Goal: Entertainment & Leisure: Browse casually

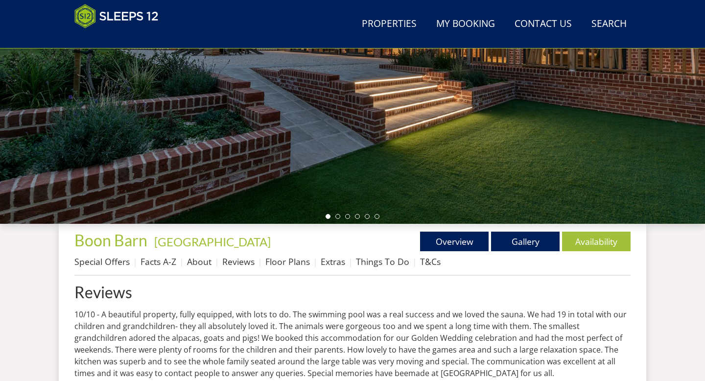
scroll to position [193, 0]
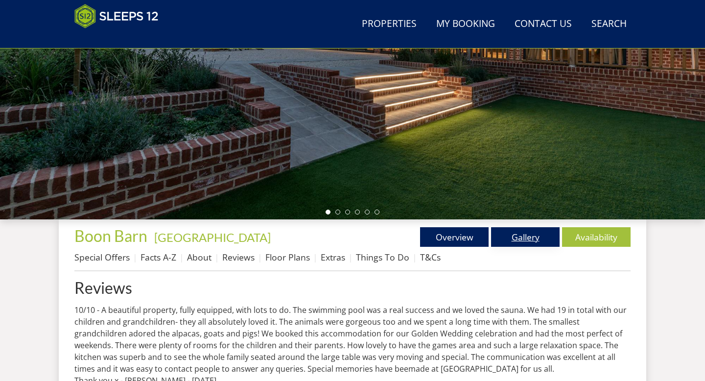
click at [501, 240] on link "Gallery" at bounding box center [525, 237] width 69 height 20
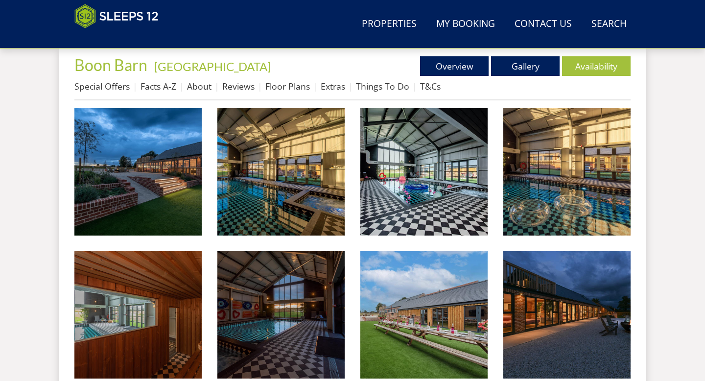
scroll to position [370, 0]
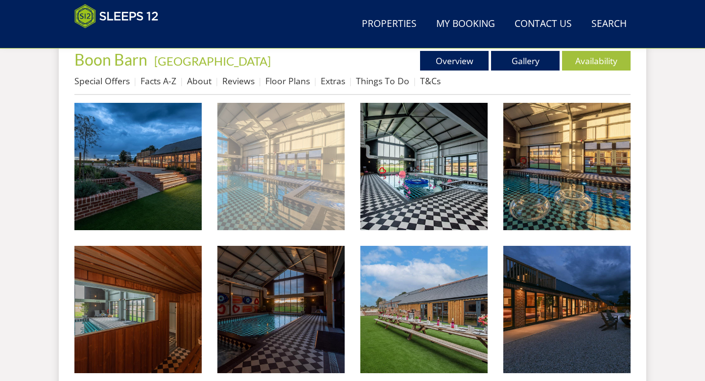
click at [324, 208] on img at bounding box center [280, 166] width 127 height 127
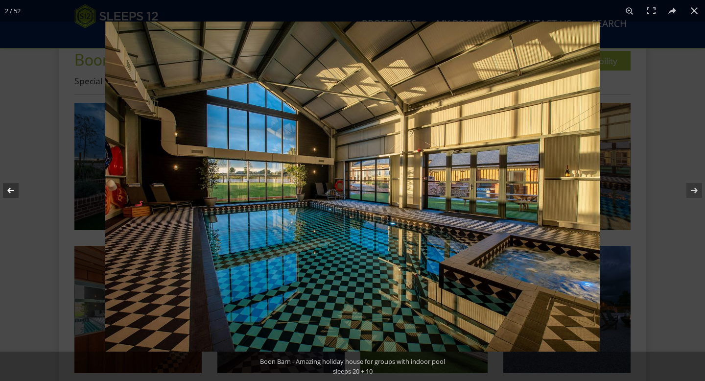
click at [15, 191] on button at bounding box center [17, 190] width 34 height 49
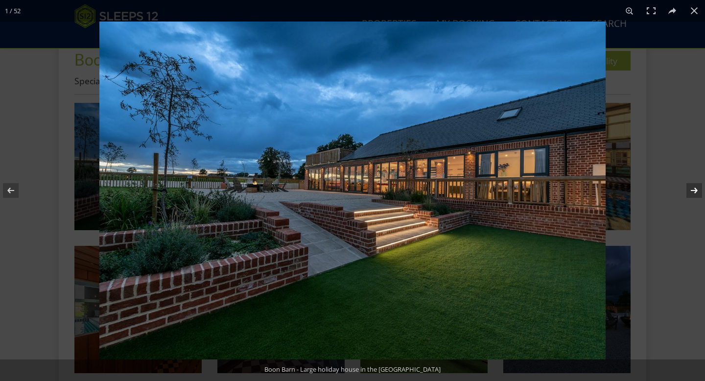
click at [701, 189] on button at bounding box center [688, 190] width 34 height 49
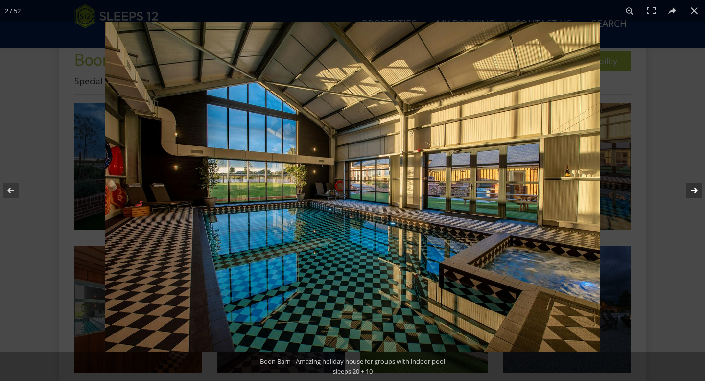
click at [701, 189] on button at bounding box center [688, 190] width 34 height 49
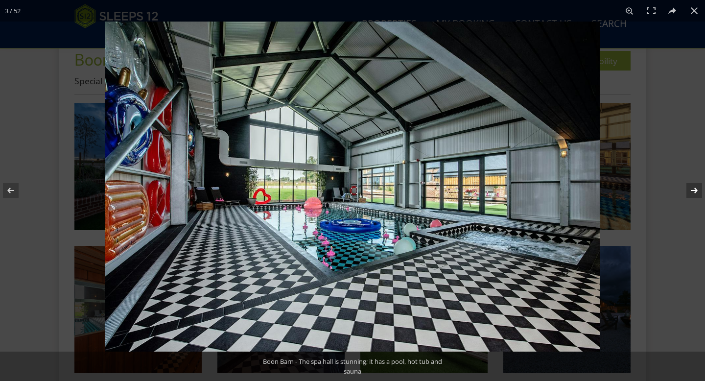
click at [701, 189] on button at bounding box center [688, 190] width 34 height 49
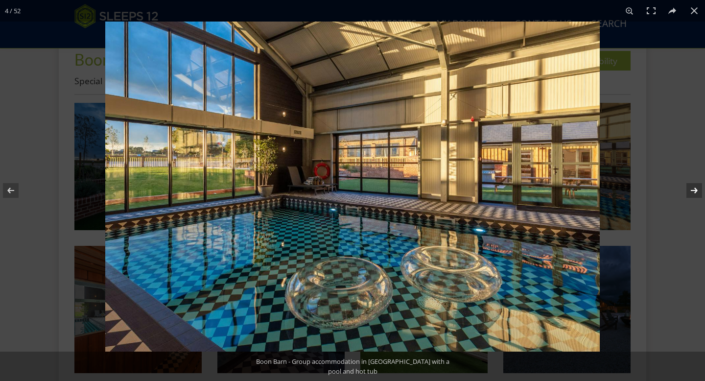
click at [701, 189] on button at bounding box center [688, 190] width 34 height 49
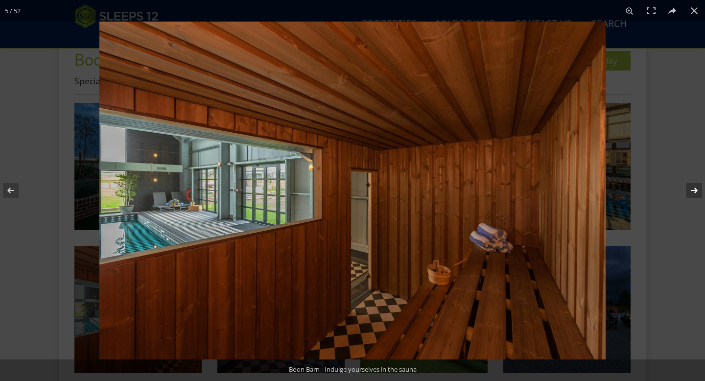
click at [701, 189] on button at bounding box center [688, 190] width 34 height 49
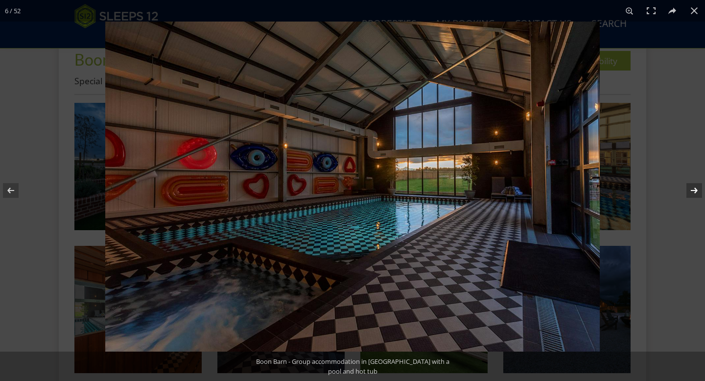
click at [689, 190] on button at bounding box center [688, 190] width 34 height 49
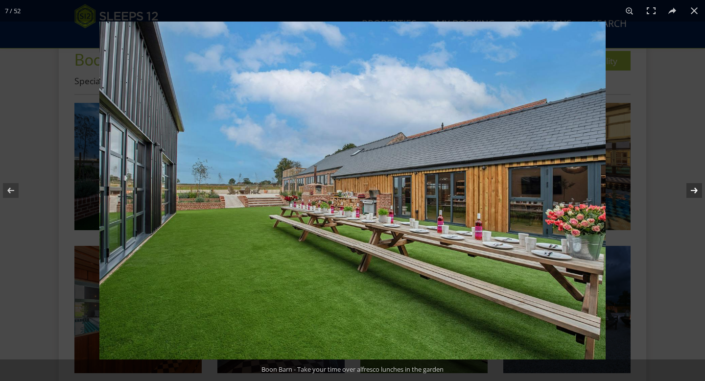
click at [694, 194] on button at bounding box center [688, 190] width 34 height 49
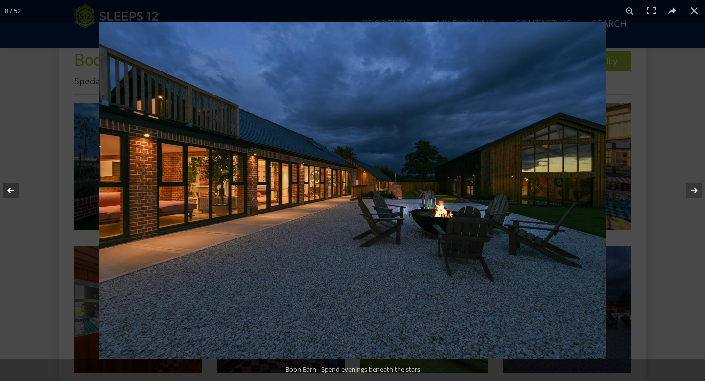
click at [18, 188] on button at bounding box center [17, 190] width 34 height 49
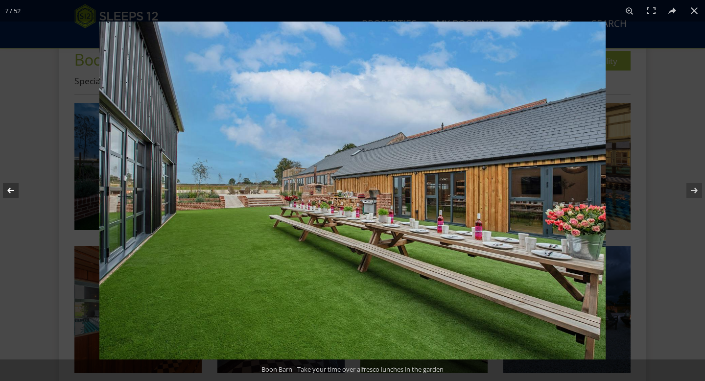
click at [18, 188] on button at bounding box center [17, 190] width 34 height 49
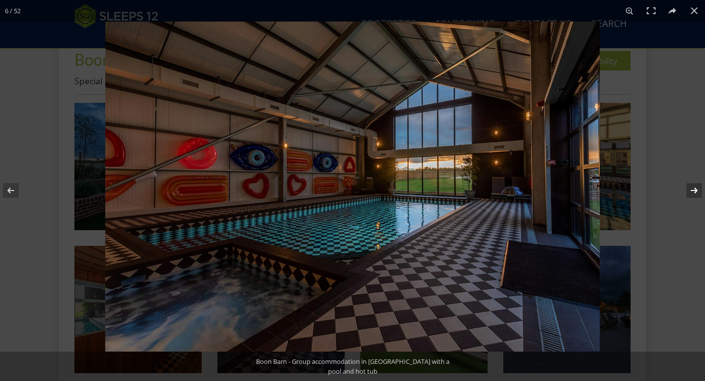
click at [698, 199] on button at bounding box center [688, 190] width 34 height 49
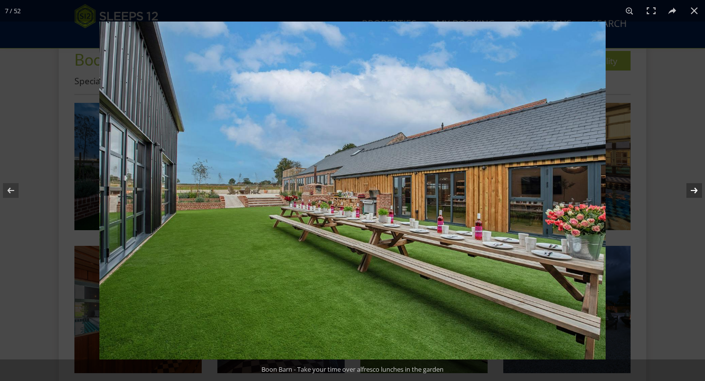
click at [697, 199] on button at bounding box center [688, 190] width 34 height 49
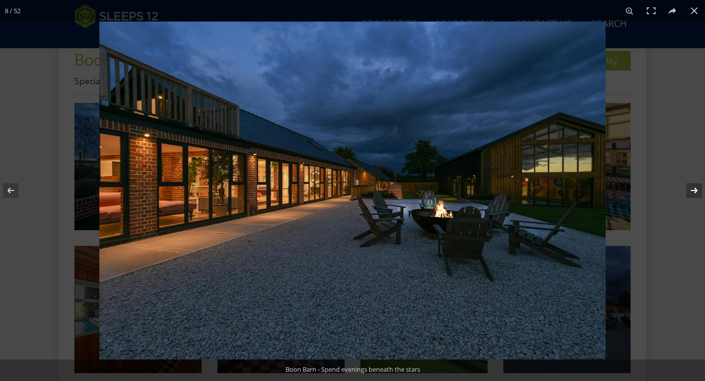
click at [704, 185] on button at bounding box center [688, 190] width 34 height 49
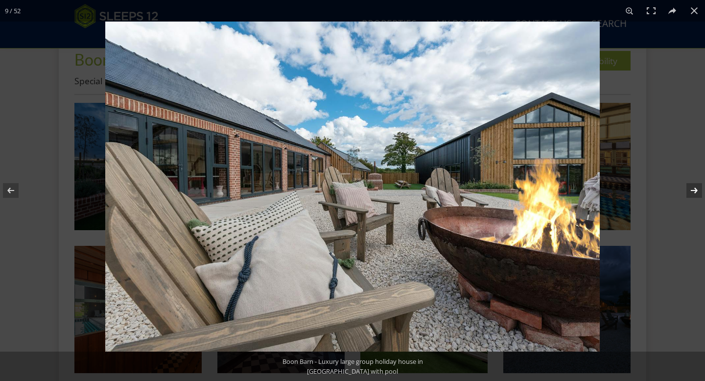
click at [705, 185] on button at bounding box center [688, 190] width 34 height 49
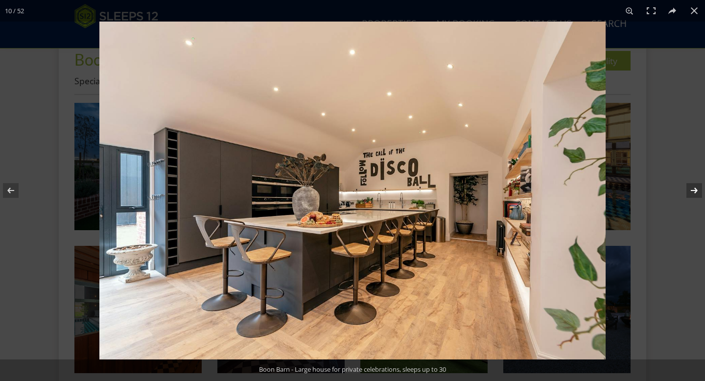
click at [705, 185] on button at bounding box center [688, 190] width 34 height 49
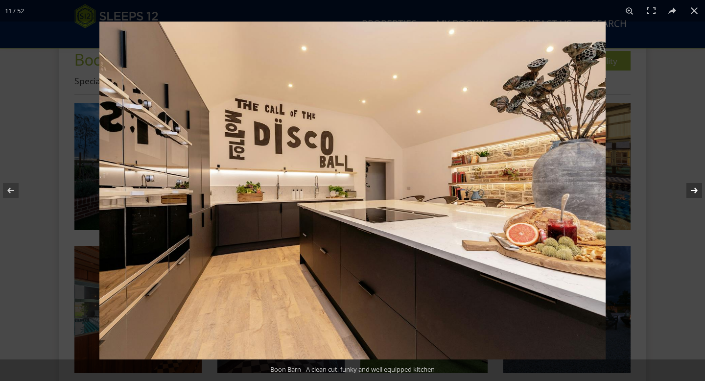
click at [700, 189] on button at bounding box center [688, 190] width 34 height 49
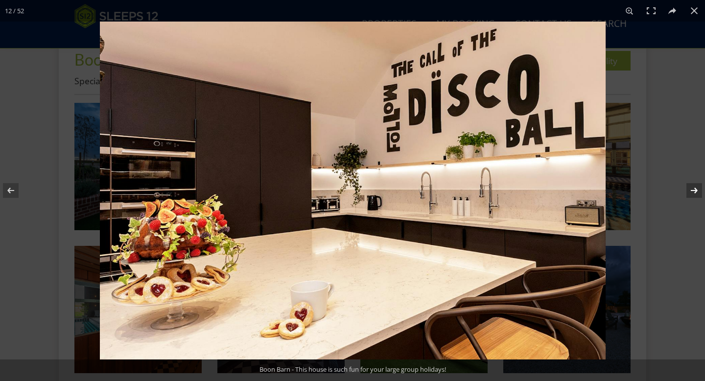
click at [699, 189] on button at bounding box center [688, 190] width 34 height 49
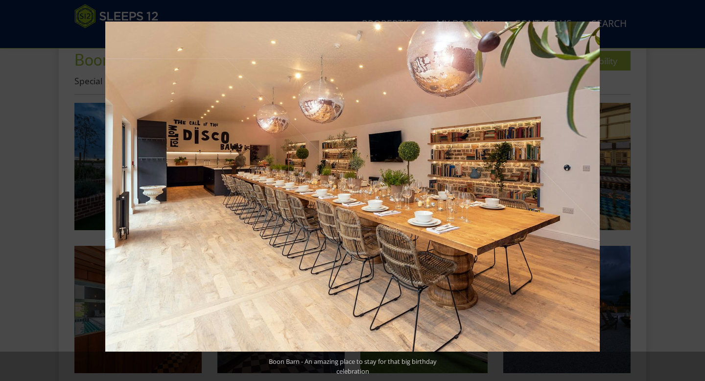
click at [699, 189] on button at bounding box center [688, 190] width 34 height 49
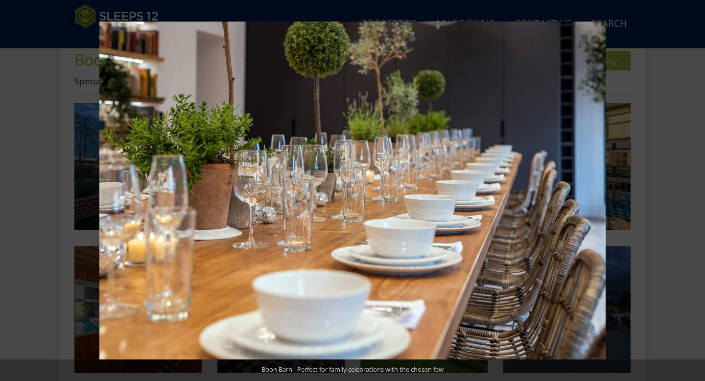
click at [699, 189] on button at bounding box center [688, 190] width 34 height 49
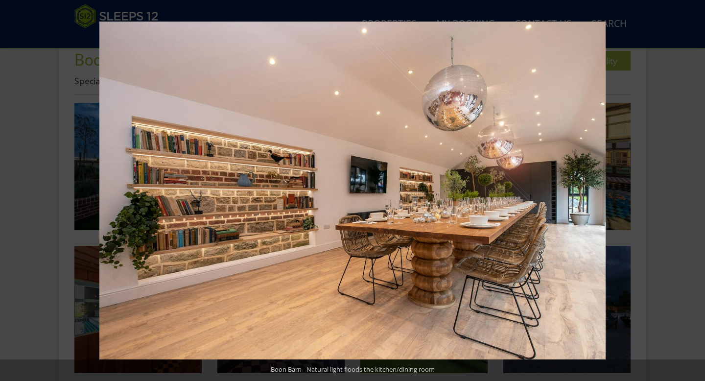
click at [699, 189] on button at bounding box center [688, 190] width 34 height 49
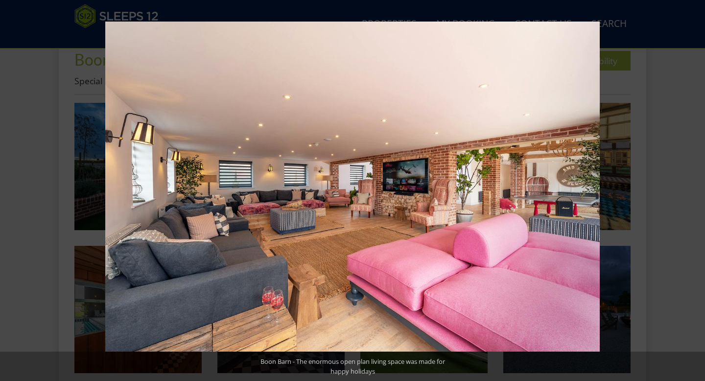
click at [699, 189] on button at bounding box center [688, 190] width 34 height 49
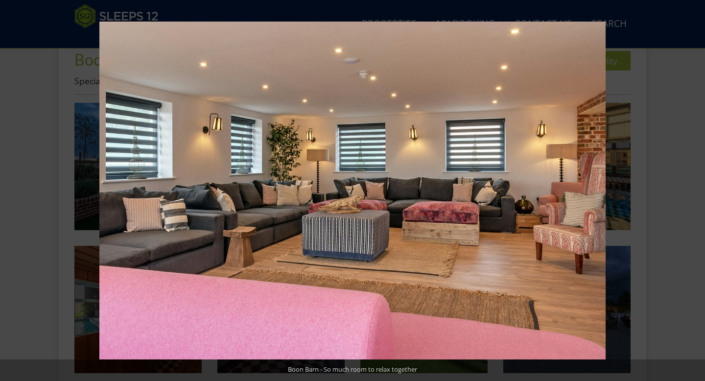
click at [699, 189] on button at bounding box center [688, 190] width 34 height 49
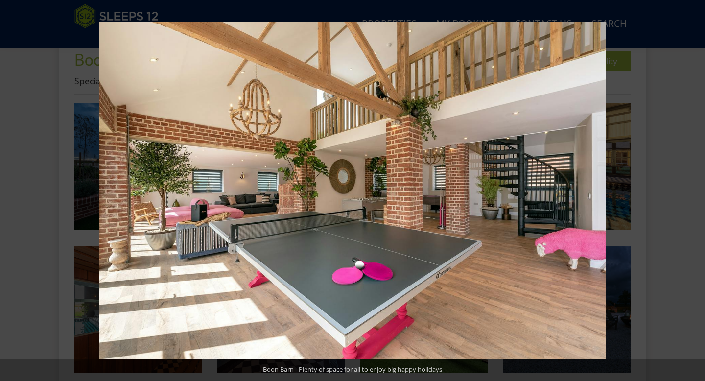
click at [699, 189] on button at bounding box center [688, 190] width 34 height 49
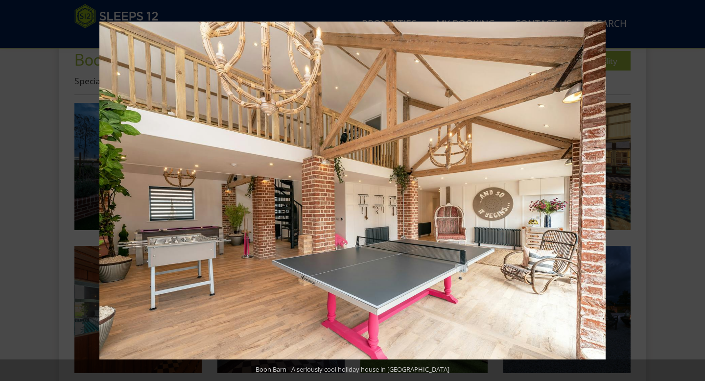
click at [699, 189] on button at bounding box center [688, 190] width 34 height 49
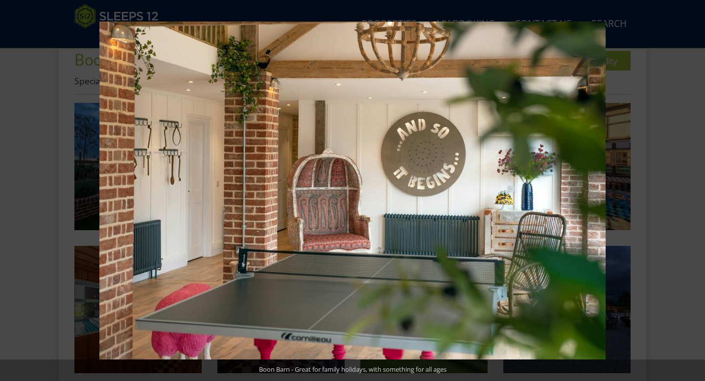
click at [699, 189] on button at bounding box center [688, 190] width 34 height 49
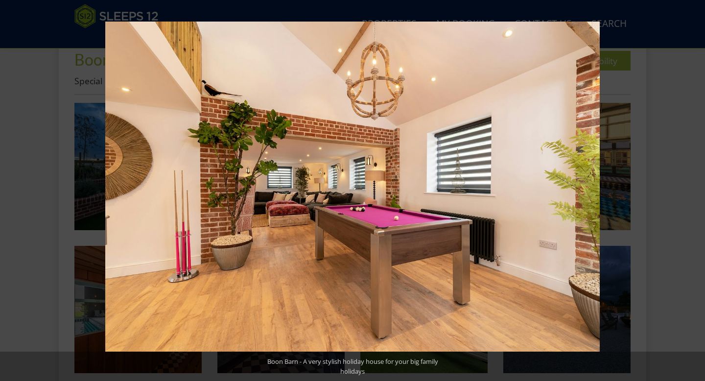
click at [699, 189] on button at bounding box center [688, 190] width 34 height 49
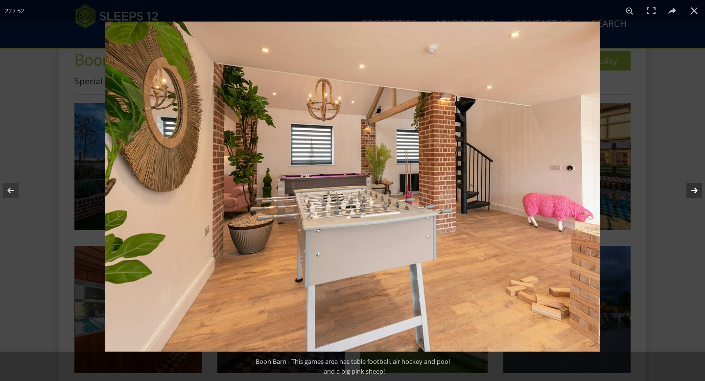
click at [695, 194] on button at bounding box center [688, 190] width 34 height 49
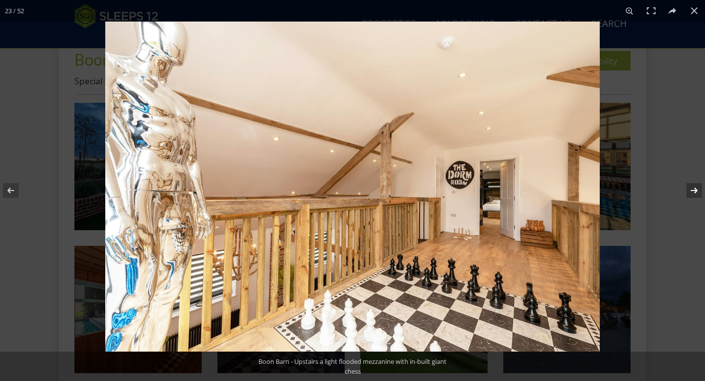
click at [695, 190] on button at bounding box center [688, 190] width 34 height 49
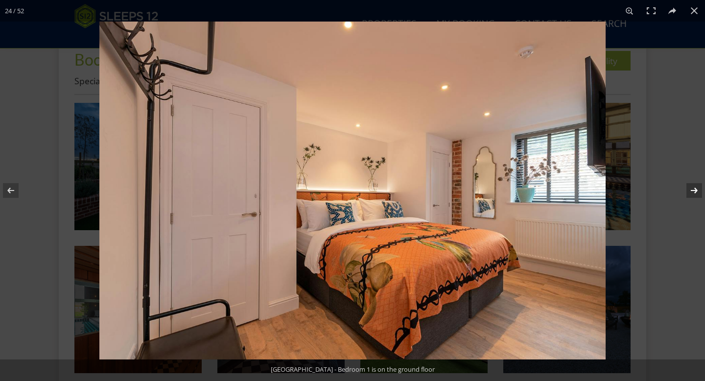
click at [695, 190] on button at bounding box center [688, 190] width 34 height 49
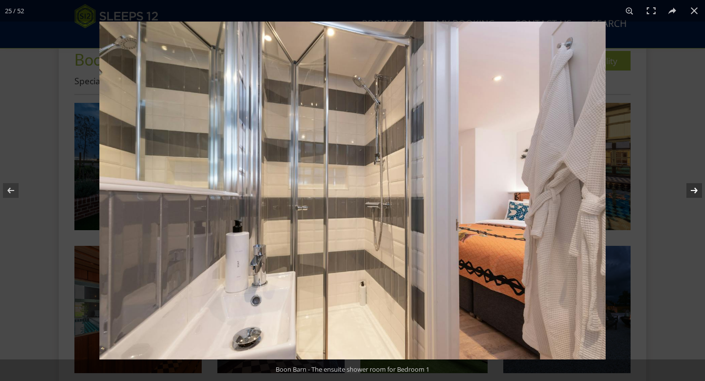
click at [695, 190] on button at bounding box center [688, 190] width 34 height 49
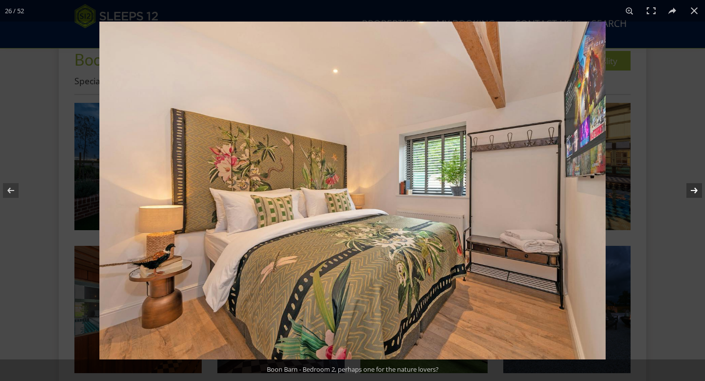
click at [695, 191] on button at bounding box center [688, 190] width 34 height 49
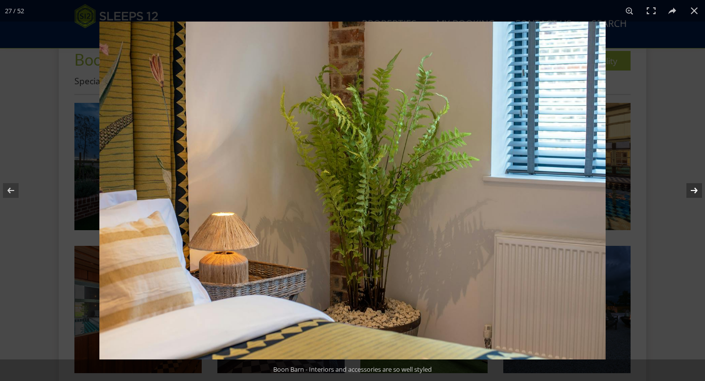
click at [695, 191] on button at bounding box center [688, 190] width 34 height 49
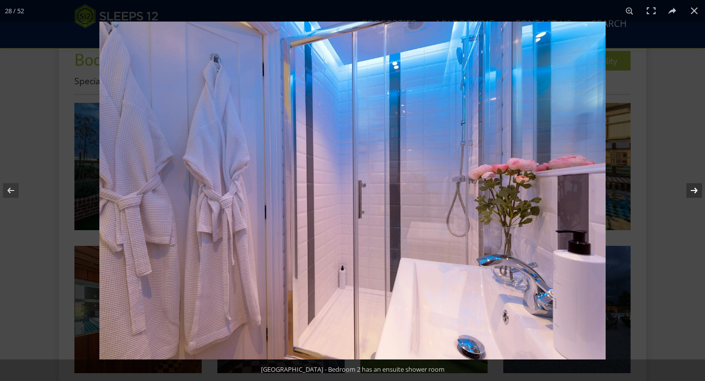
click at [695, 191] on button at bounding box center [688, 190] width 34 height 49
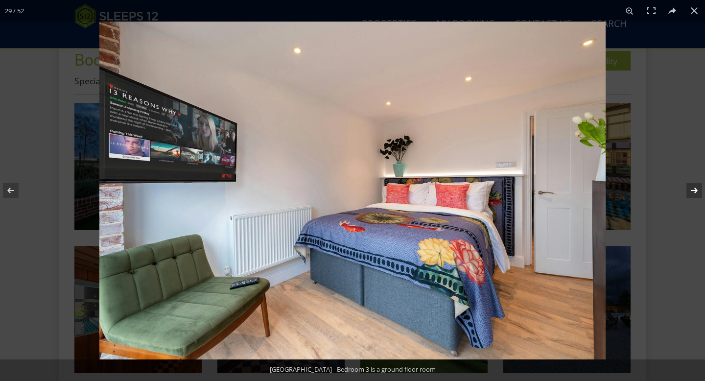
click at [695, 191] on button at bounding box center [688, 190] width 34 height 49
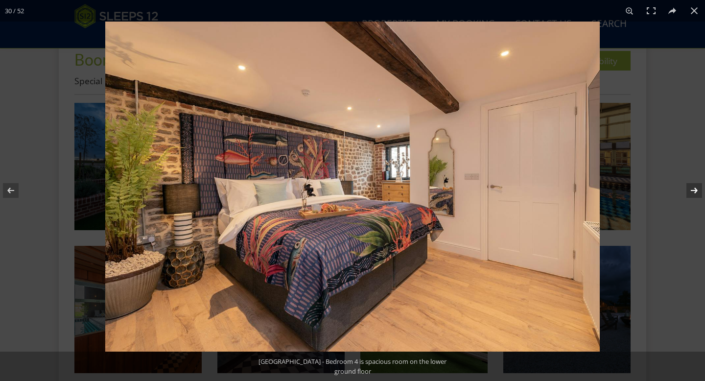
click at [695, 191] on button at bounding box center [688, 190] width 34 height 49
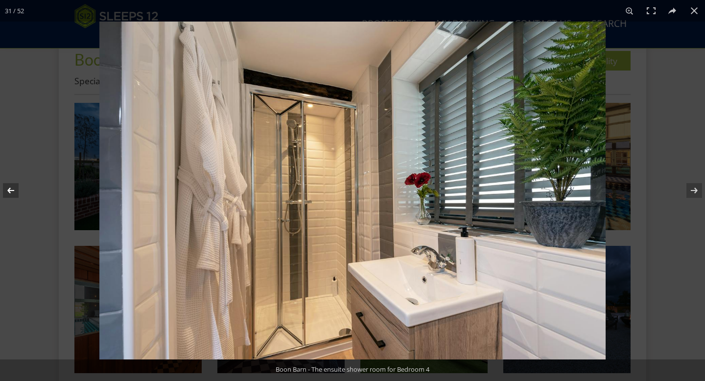
click at [18, 189] on button at bounding box center [17, 190] width 34 height 49
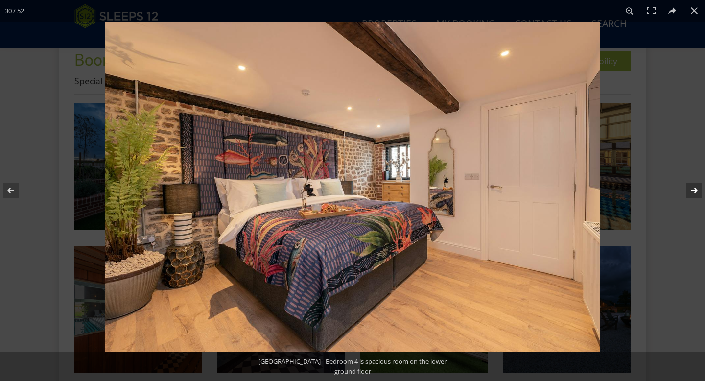
click at [687, 182] on button at bounding box center [688, 190] width 34 height 49
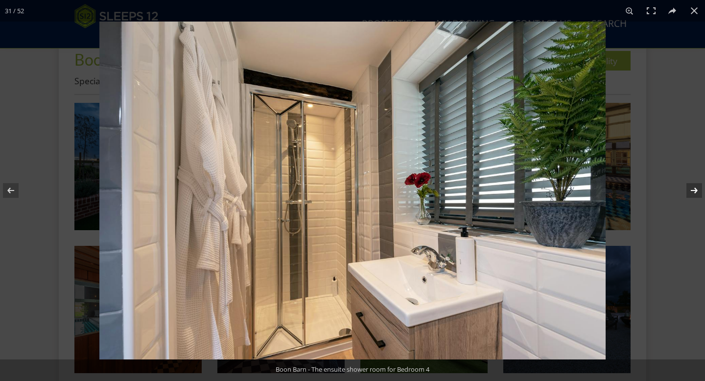
click at [687, 182] on button at bounding box center [688, 190] width 34 height 49
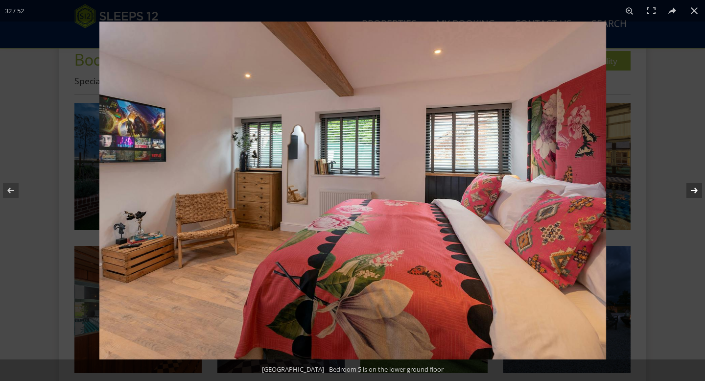
click at [687, 182] on button at bounding box center [688, 190] width 34 height 49
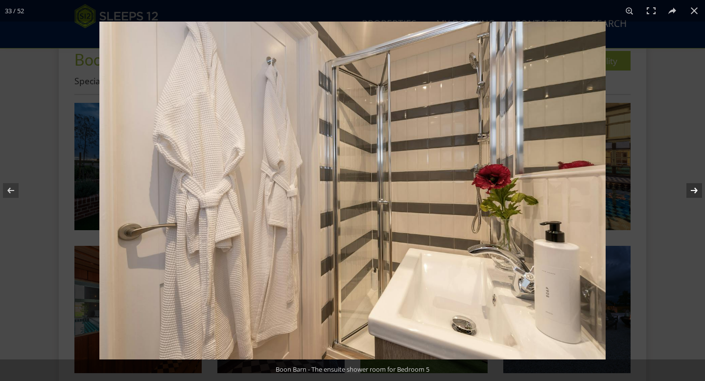
click at [687, 182] on button at bounding box center [688, 190] width 34 height 49
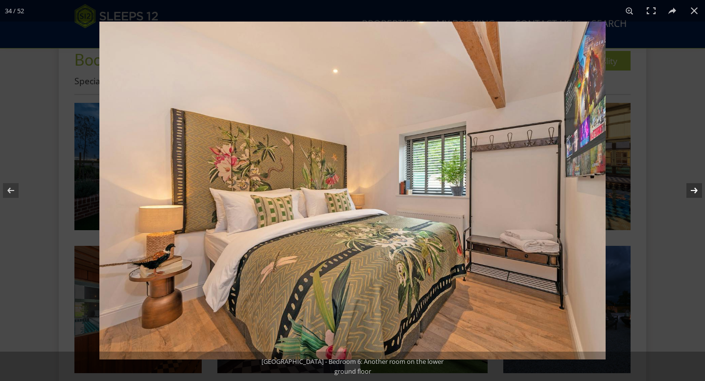
click at [687, 182] on button at bounding box center [688, 190] width 34 height 49
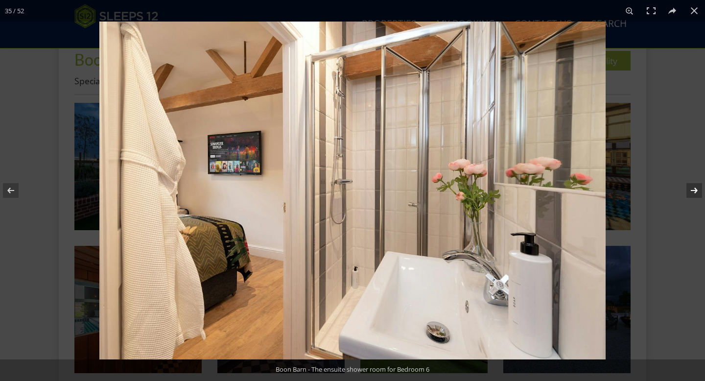
click at [687, 182] on button at bounding box center [688, 190] width 34 height 49
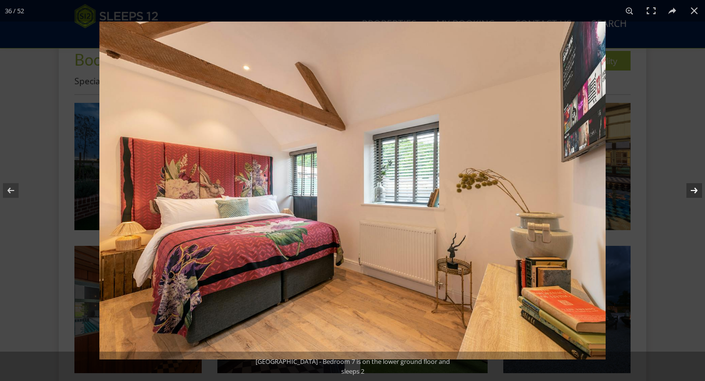
click at [687, 182] on button at bounding box center [688, 190] width 34 height 49
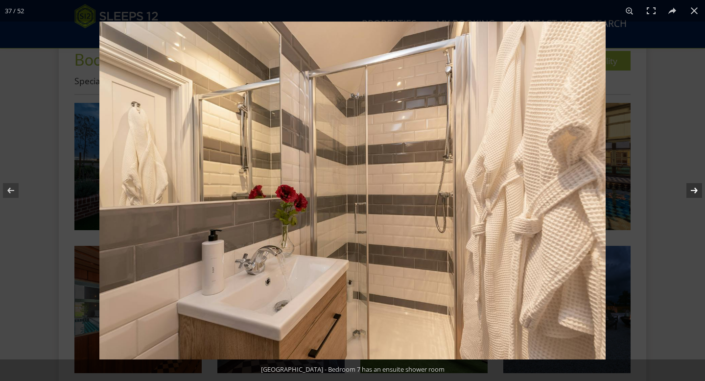
click at [687, 182] on button at bounding box center [688, 190] width 34 height 49
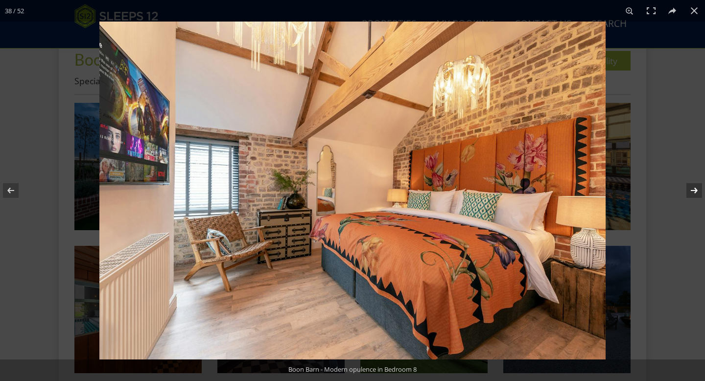
click at [687, 182] on button at bounding box center [688, 190] width 34 height 49
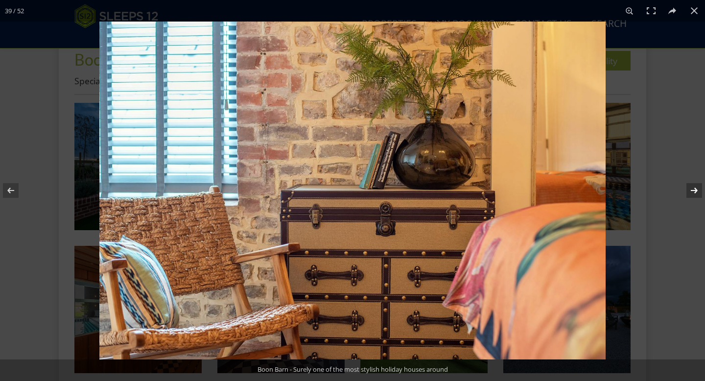
click at [687, 182] on button at bounding box center [688, 190] width 34 height 49
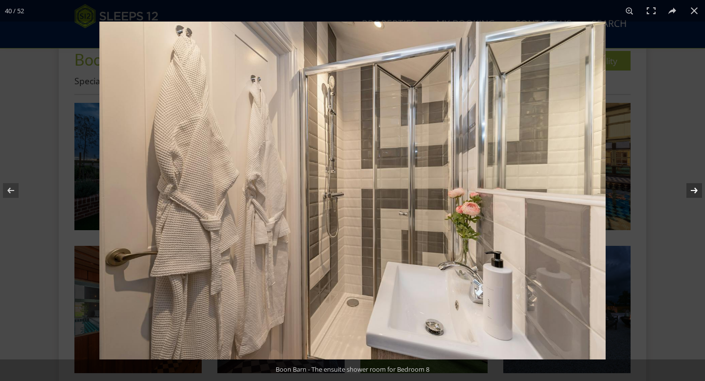
click at [687, 182] on button at bounding box center [688, 190] width 34 height 49
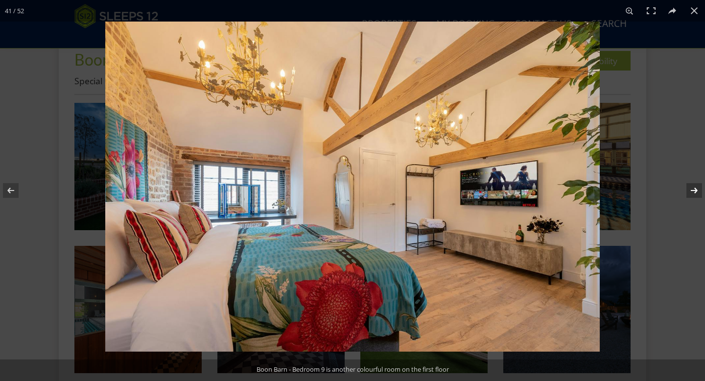
click at [687, 181] on button at bounding box center [688, 190] width 34 height 49
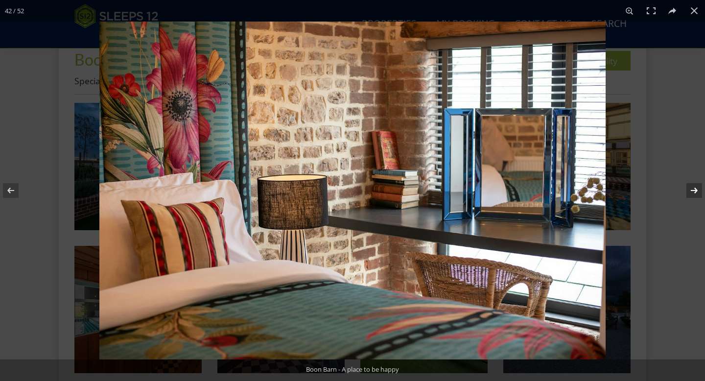
click at [687, 181] on button at bounding box center [688, 190] width 34 height 49
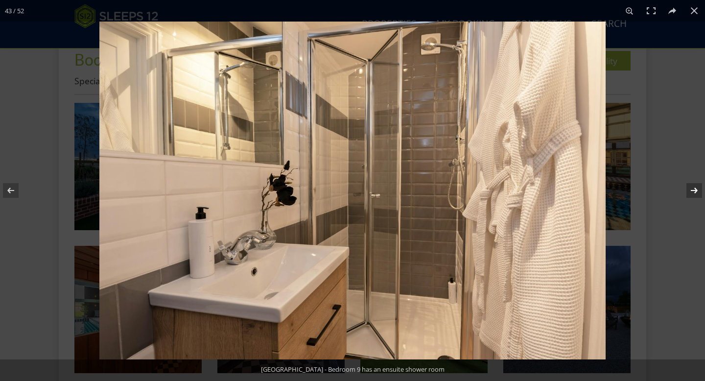
click at [687, 181] on button at bounding box center [688, 190] width 34 height 49
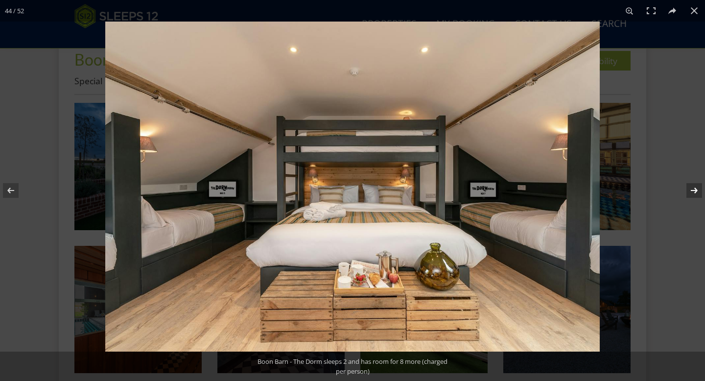
click at [687, 181] on button at bounding box center [688, 190] width 34 height 49
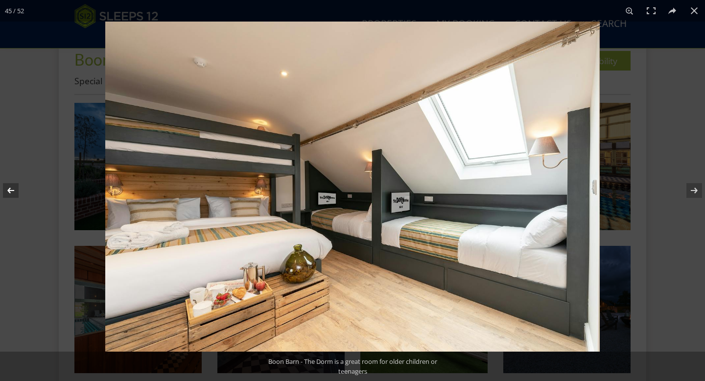
click at [14, 189] on button at bounding box center [17, 190] width 34 height 49
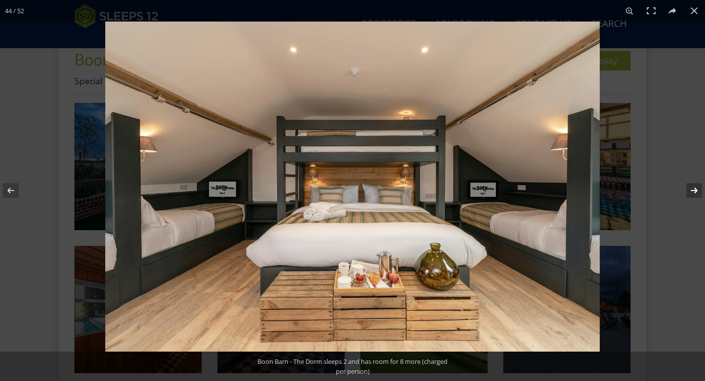
click at [705, 183] on button at bounding box center [688, 190] width 34 height 49
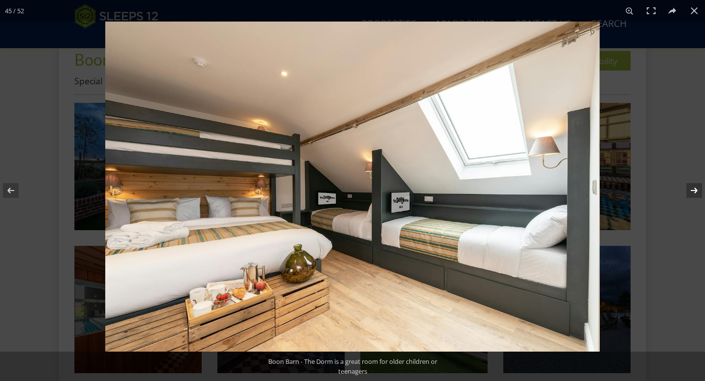
click at [705, 184] on button at bounding box center [688, 190] width 34 height 49
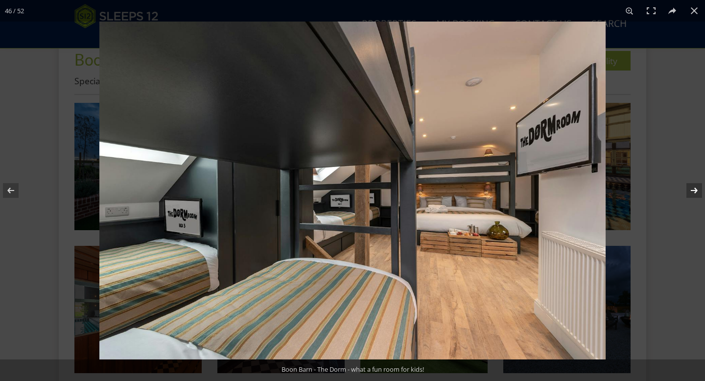
click at [705, 184] on button at bounding box center [688, 190] width 34 height 49
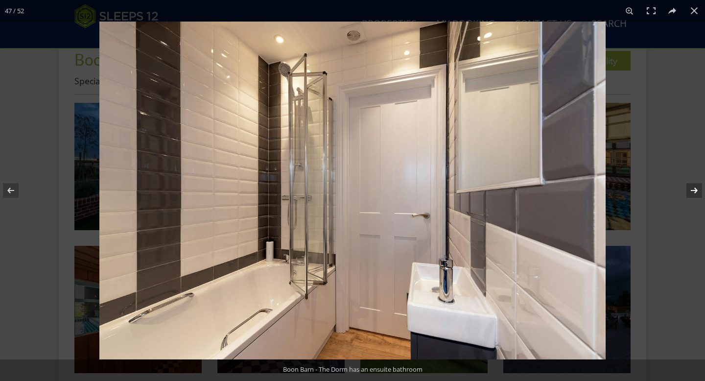
click at [693, 189] on button at bounding box center [688, 190] width 34 height 49
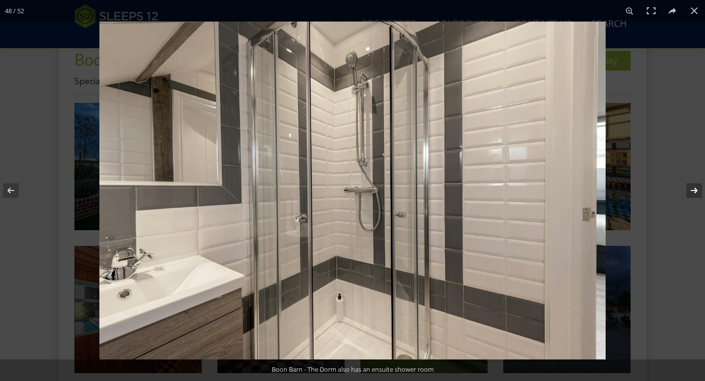
click at [693, 189] on button at bounding box center [688, 190] width 34 height 49
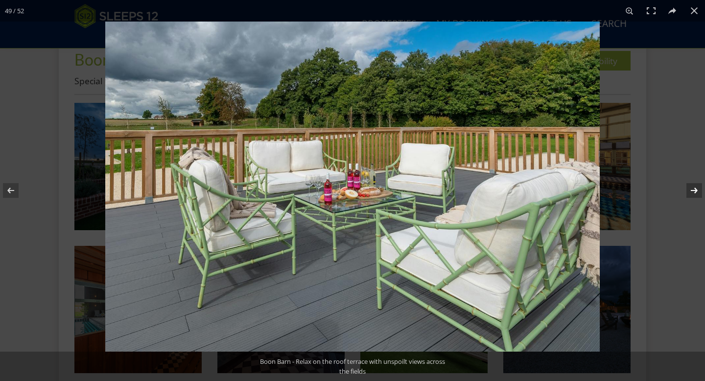
click at [693, 189] on button at bounding box center [688, 190] width 34 height 49
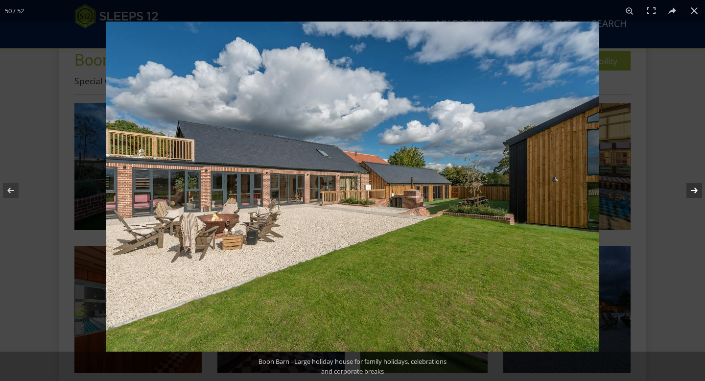
click at [693, 189] on button at bounding box center [688, 190] width 34 height 49
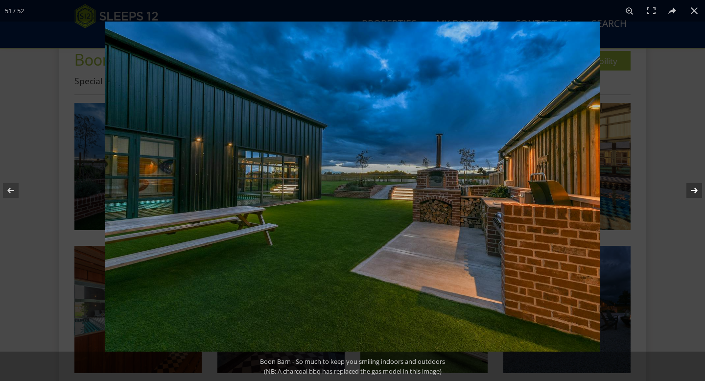
click at [693, 189] on button at bounding box center [688, 190] width 34 height 49
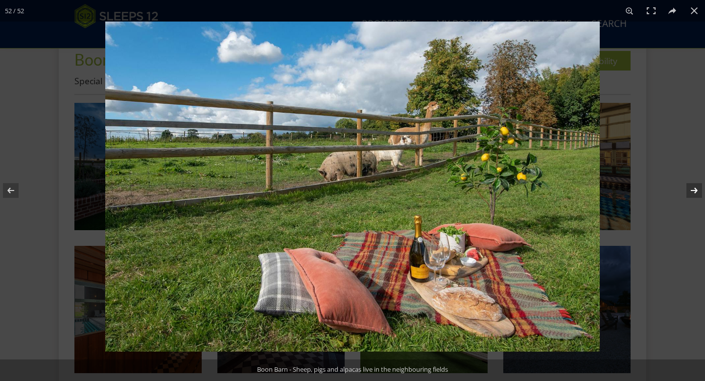
click at [690, 191] on button at bounding box center [688, 190] width 34 height 49
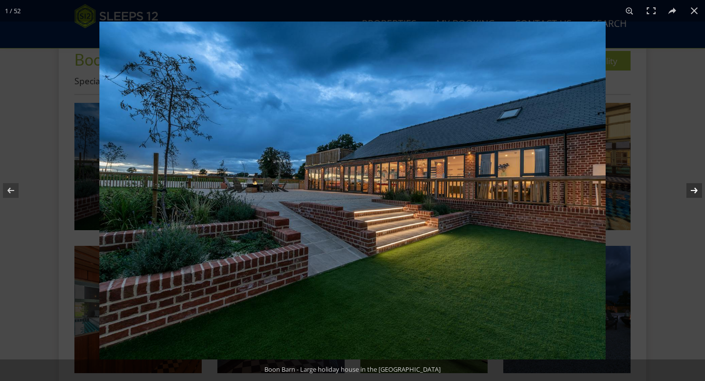
click at [692, 190] on button at bounding box center [688, 190] width 34 height 49
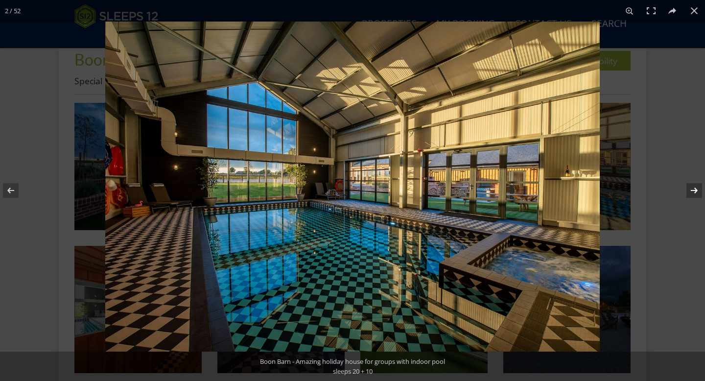
click at [692, 190] on button at bounding box center [688, 190] width 34 height 49
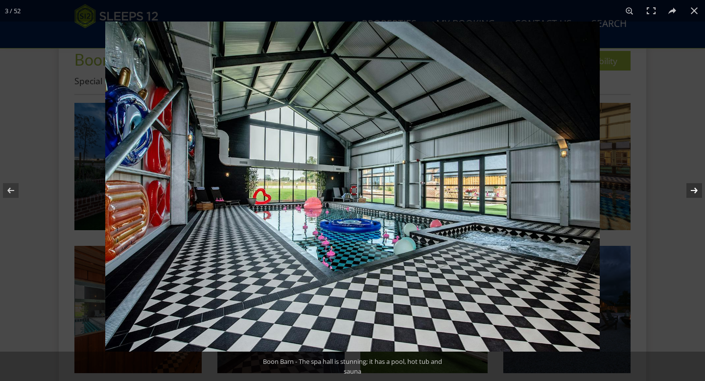
click at [692, 190] on button at bounding box center [688, 190] width 34 height 49
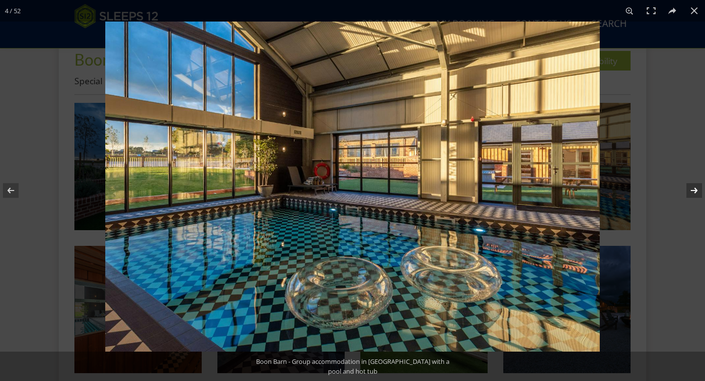
click at [692, 190] on button at bounding box center [688, 190] width 34 height 49
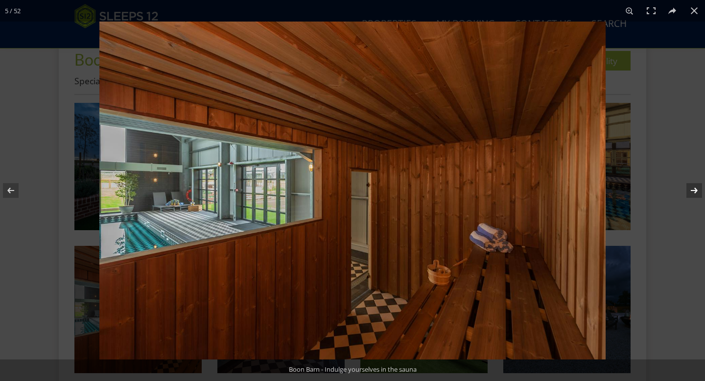
click at [692, 190] on button at bounding box center [688, 190] width 34 height 49
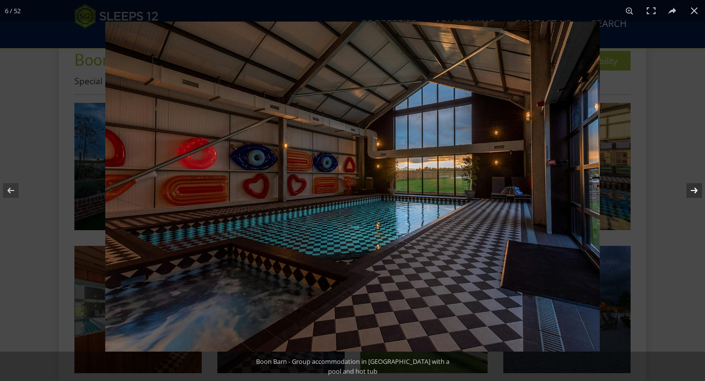
click at [692, 190] on button at bounding box center [688, 190] width 34 height 49
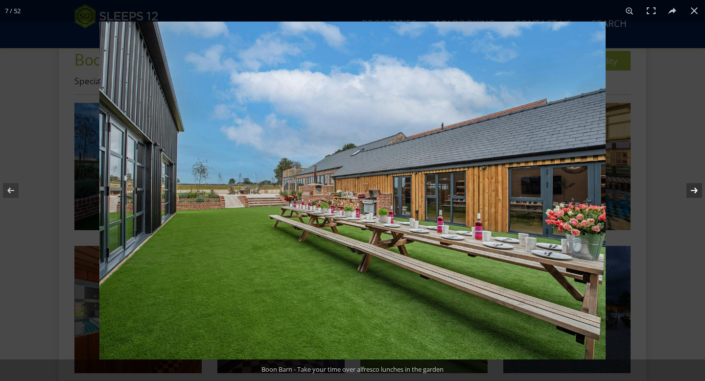
click at [692, 190] on button at bounding box center [688, 190] width 34 height 49
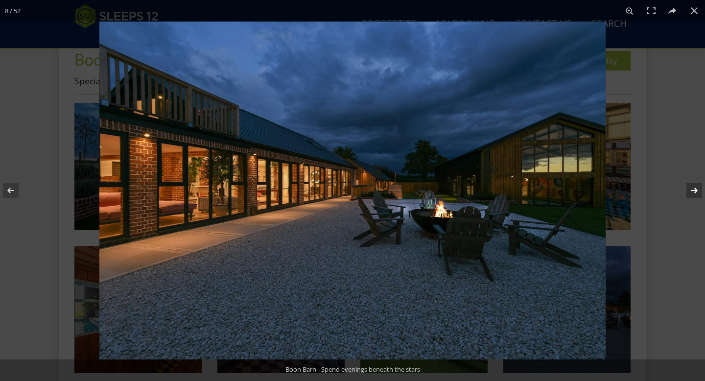
click at [692, 190] on button at bounding box center [688, 190] width 34 height 49
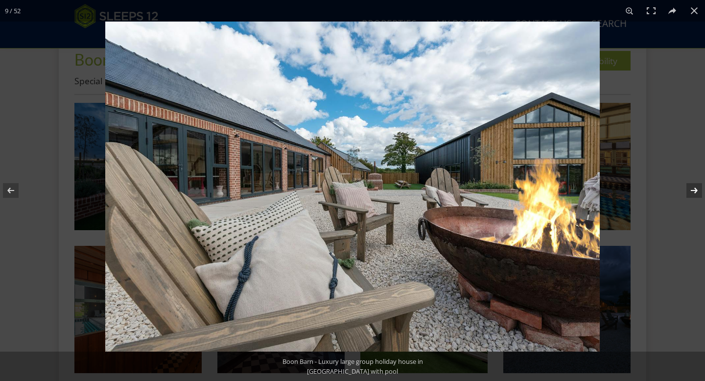
click at [692, 190] on button at bounding box center [688, 190] width 34 height 49
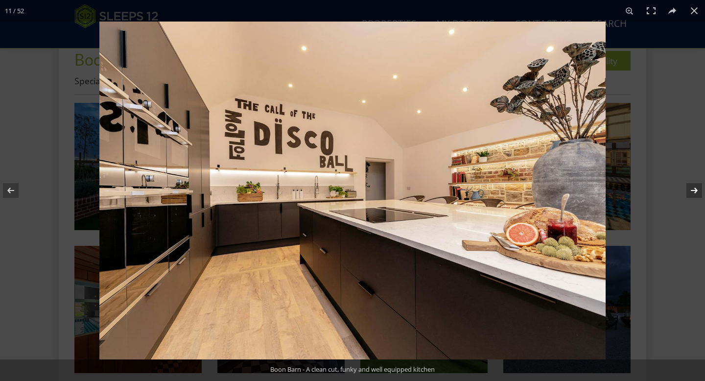
click at [692, 190] on button at bounding box center [688, 190] width 34 height 49
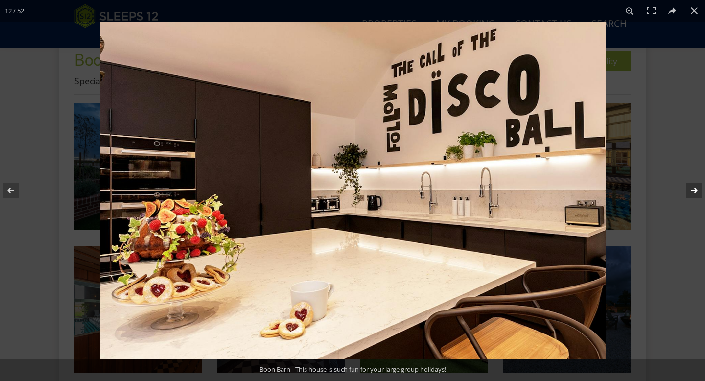
click at [692, 190] on button at bounding box center [688, 190] width 34 height 49
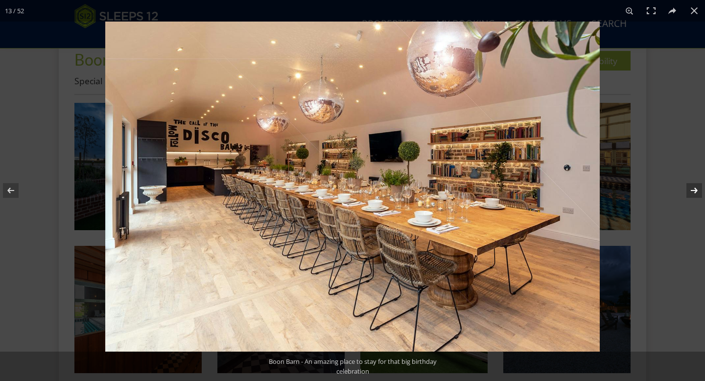
click at [692, 190] on button at bounding box center [688, 190] width 34 height 49
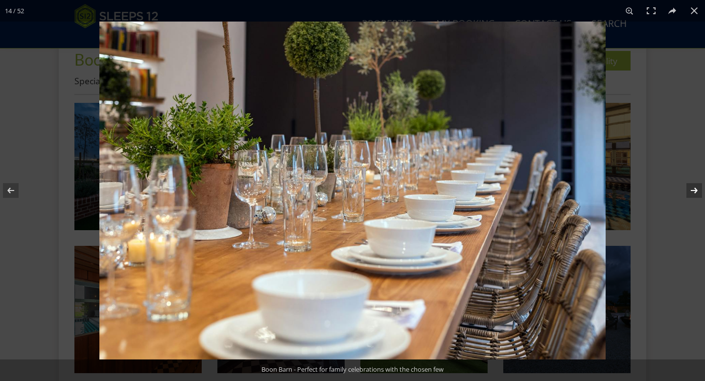
click at [692, 190] on button at bounding box center [688, 190] width 34 height 49
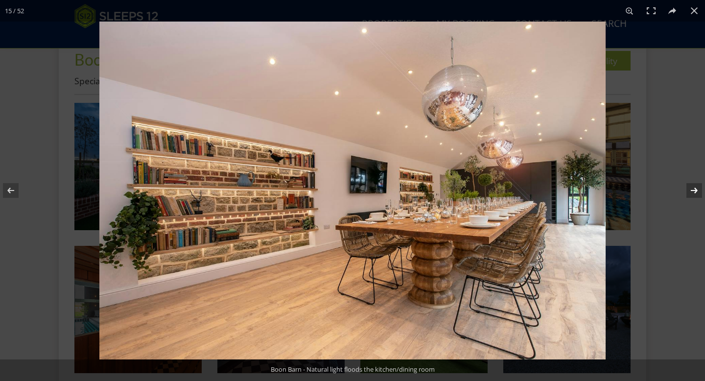
click at [692, 190] on button at bounding box center [688, 190] width 34 height 49
